Goal: Find contact information: Find contact information

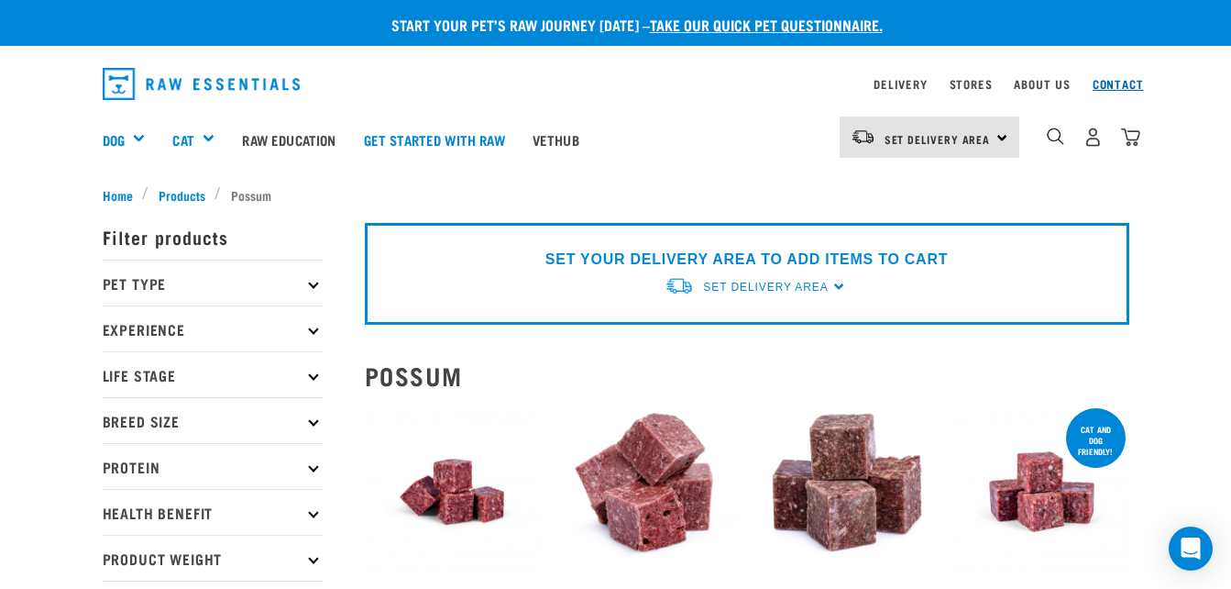
click at [1113, 81] on link "Contact" at bounding box center [1118, 84] width 51 height 6
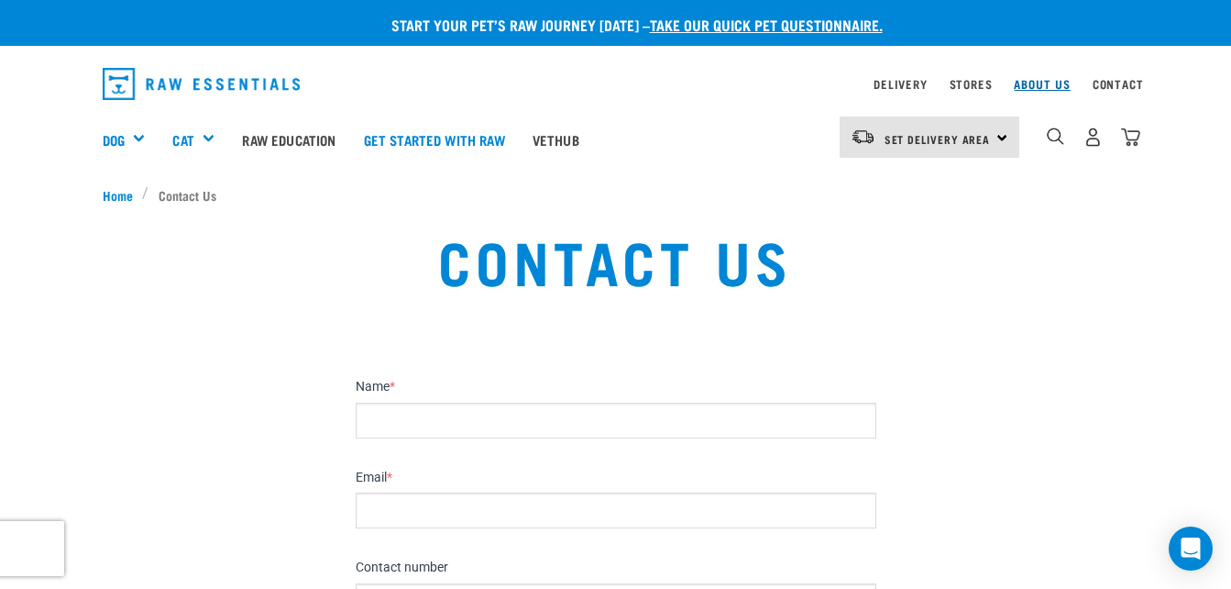
click at [1035, 82] on link "About Us" at bounding box center [1042, 84] width 56 height 6
